Goal: Task Accomplishment & Management: Manage account settings

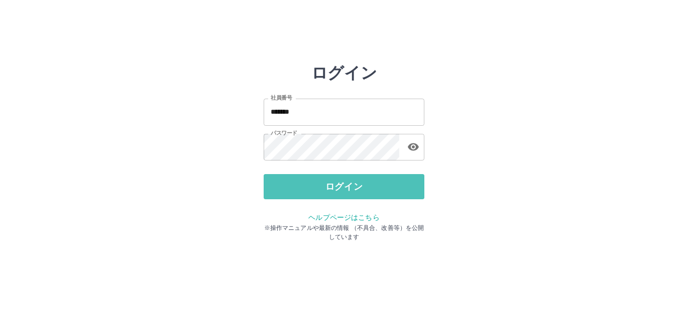
click at [318, 191] on button "ログイン" at bounding box center [344, 186] width 161 height 25
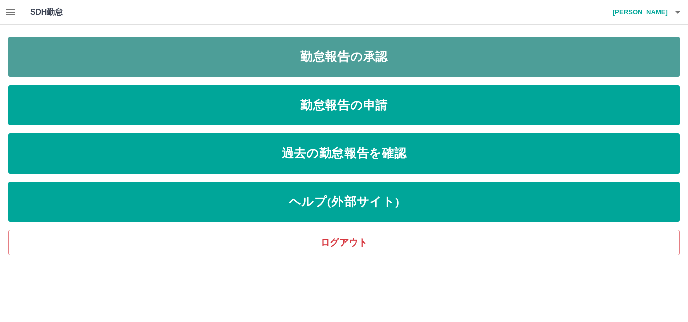
click at [403, 52] on link "勤怠報告の承認" at bounding box center [344, 57] width 672 height 40
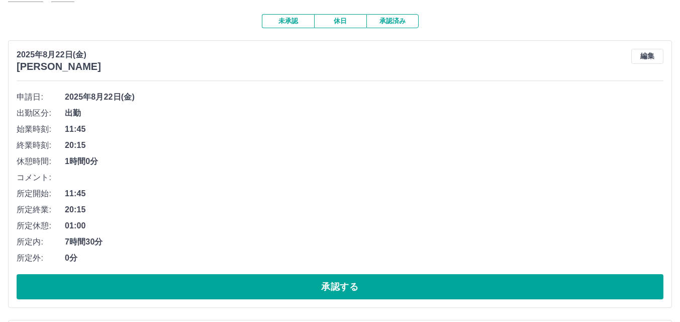
scroll to position [151, 0]
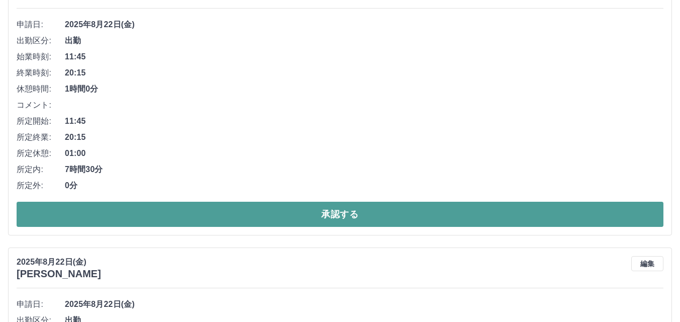
click at [305, 213] on button "承認する" at bounding box center [340, 214] width 647 height 25
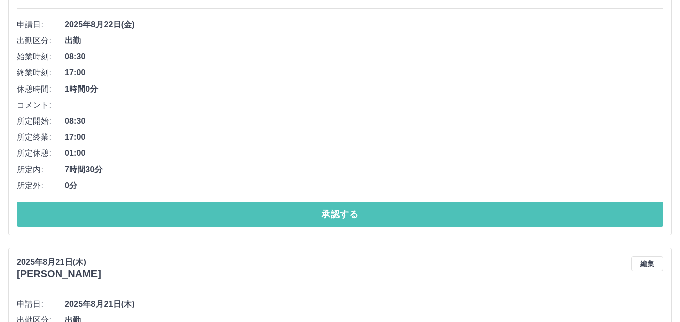
click at [305, 214] on button "承認する" at bounding box center [340, 214] width 647 height 25
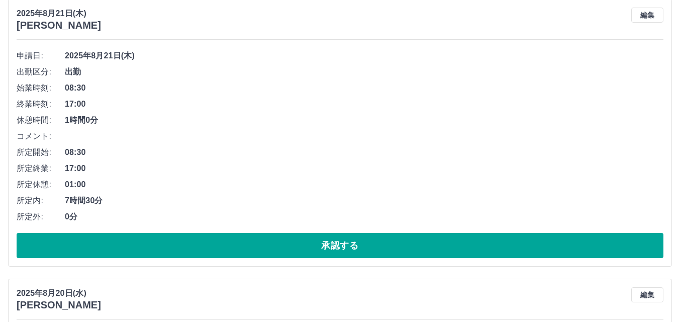
scroll to position [402, 0]
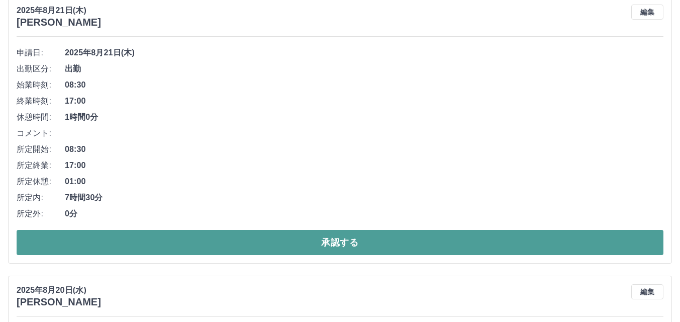
click at [309, 239] on button "承認する" at bounding box center [340, 242] width 647 height 25
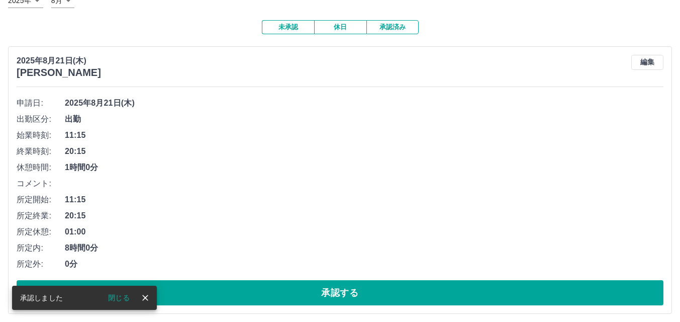
scroll to position [123, 0]
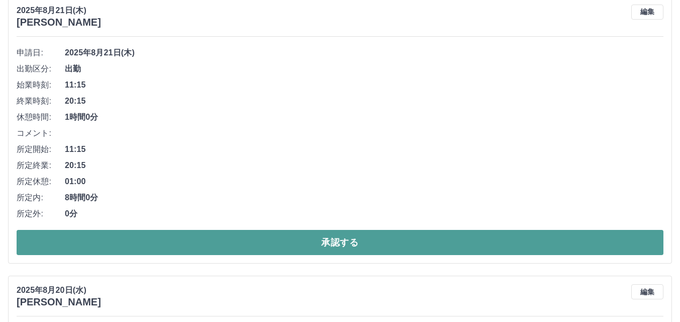
click at [292, 249] on button "承認する" at bounding box center [340, 242] width 647 height 25
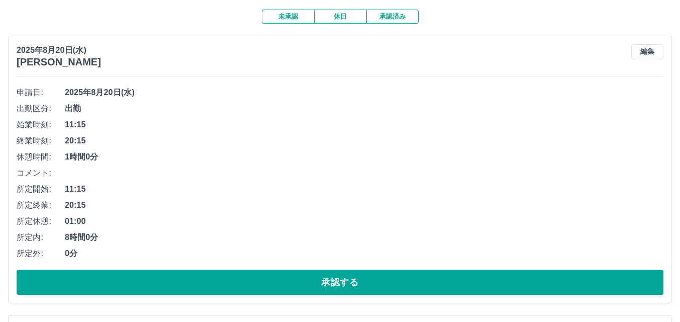
scroll to position [101, 0]
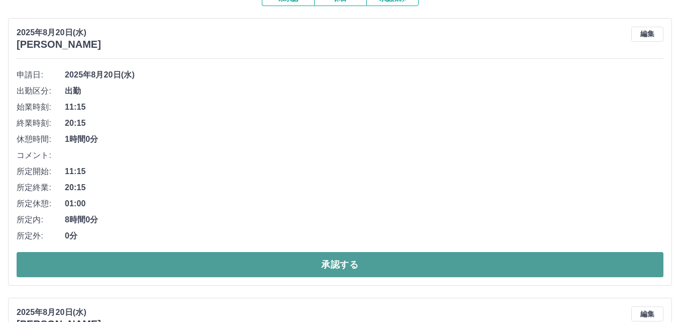
click at [281, 262] on button "承認する" at bounding box center [340, 264] width 647 height 25
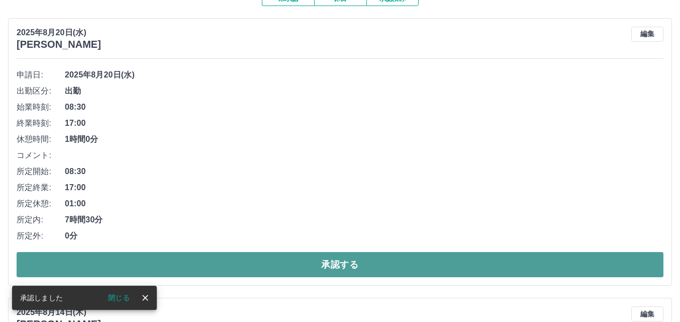
click at [270, 266] on button "承認する" at bounding box center [340, 264] width 647 height 25
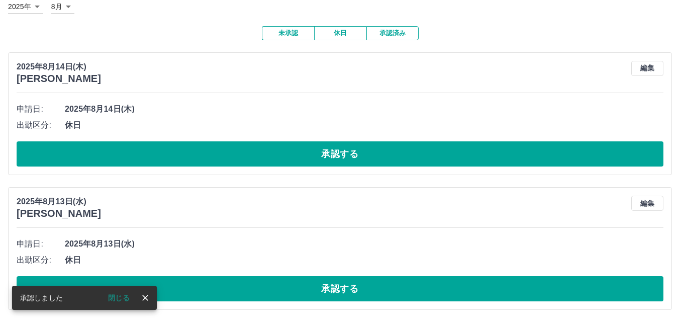
scroll to position [67, 0]
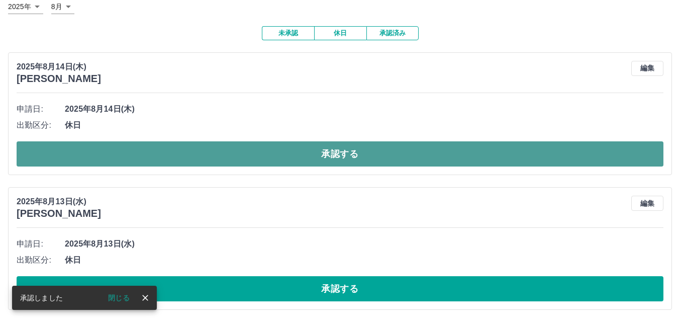
click at [281, 152] on button "承認する" at bounding box center [340, 153] width 647 height 25
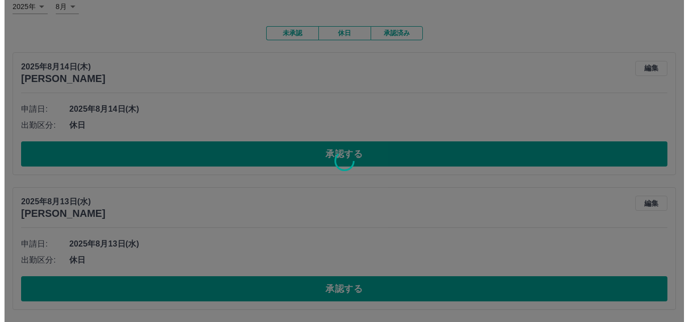
scroll to position [0, 0]
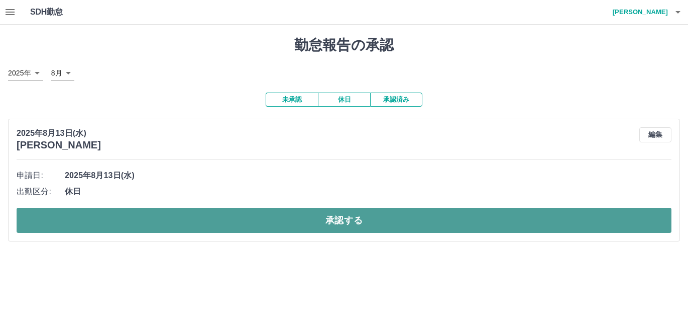
click at [255, 224] on button "承認する" at bounding box center [344, 220] width 655 height 25
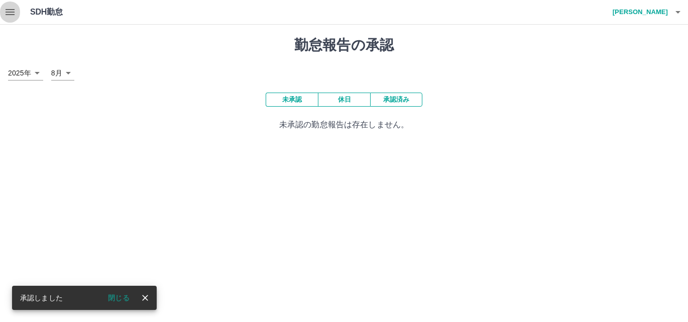
click at [12, 13] on icon "button" at bounding box center [10, 12] width 12 height 12
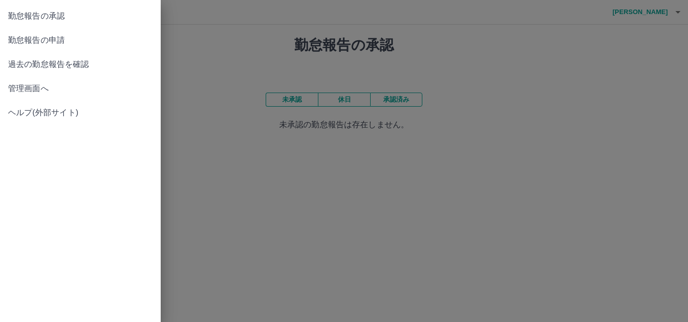
click at [28, 87] on span "管理画面へ" at bounding box center [80, 88] width 145 height 12
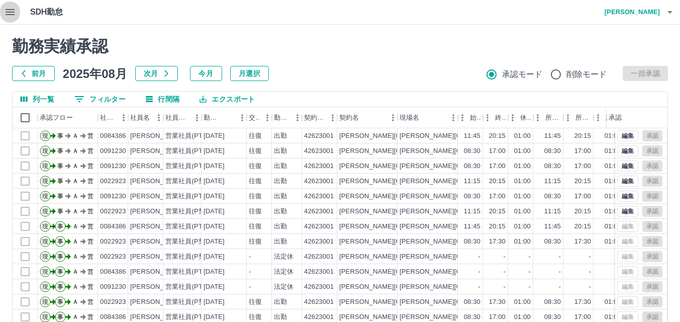
click at [12, 15] on icon "button" at bounding box center [10, 12] width 9 height 6
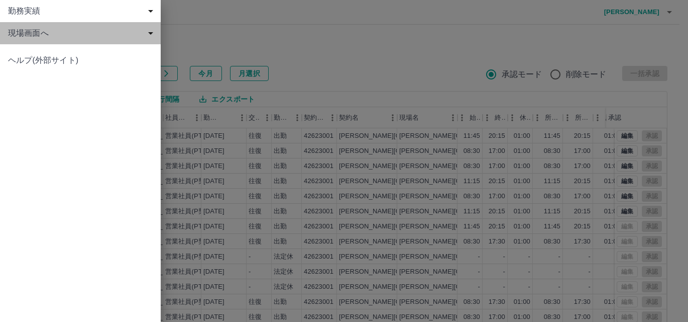
click at [24, 32] on span "現場画面へ" at bounding box center [82, 33] width 149 height 12
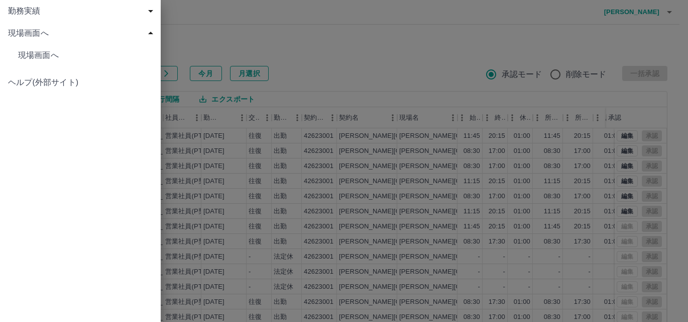
click at [45, 51] on span "現場画面へ" at bounding box center [85, 55] width 135 height 12
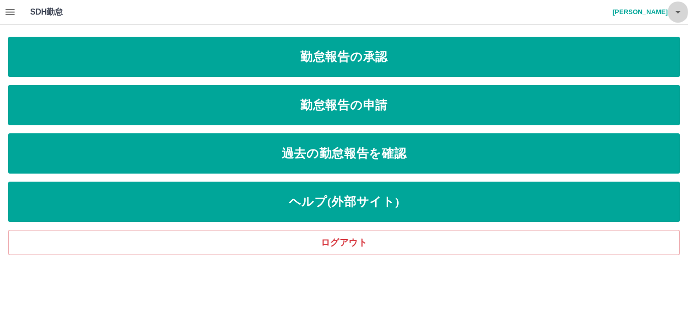
click at [680, 14] on icon "button" at bounding box center [678, 12] width 12 height 12
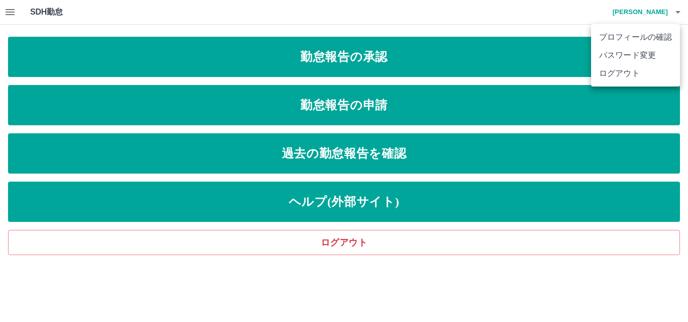
click at [620, 74] on li "ログアウト" at bounding box center [635, 73] width 89 height 18
